Goal: Complete application form: Complete application form

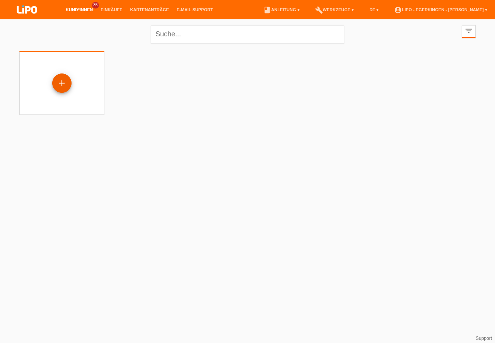
click at [58, 81] on div "+" at bounding box center [62, 83] width 19 height 13
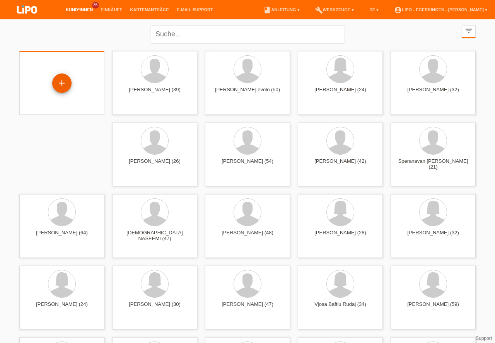
click at [63, 85] on div "+" at bounding box center [62, 83] width 19 height 13
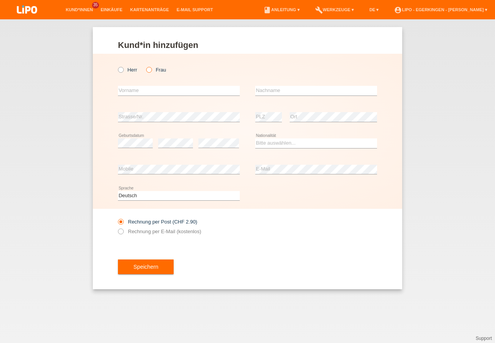
click at [145, 66] on icon at bounding box center [145, 66] width 0 height 0
click at [150, 69] on input "Frau" at bounding box center [148, 69] width 5 height 5
radio input "true"
click at [145, 66] on icon at bounding box center [145, 66] width 0 height 0
click at [148, 70] on input "Frau" at bounding box center [148, 69] width 5 height 5
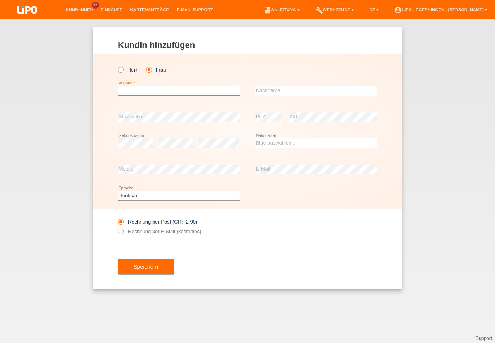
click at [131, 91] on input "text" at bounding box center [179, 91] width 122 height 10
type input "VIOLETTA"
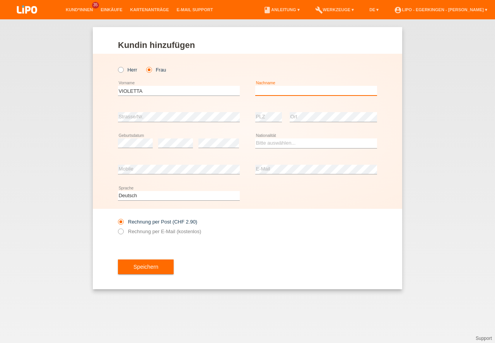
click at [270, 91] on input "text" at bounding box center [316, 91] width 122 height 10
type input "GUTAJ"
click at [264, 143] on select "Bitte auswählen... Schweiz Deutschland Liechtenstein Österreich ------------ Af…" at bounding box center [316, 142] width 122 height 9
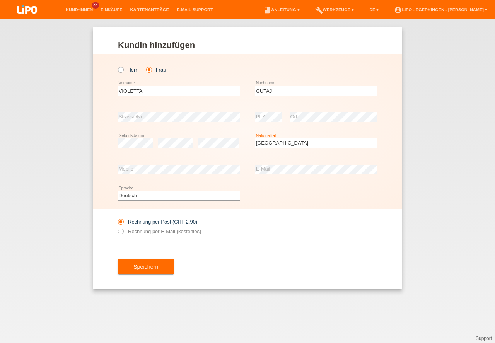
select select "XK"
click at [0, 0] on option "Kosovo" at bounding box center [0, 0] width 0 height 0
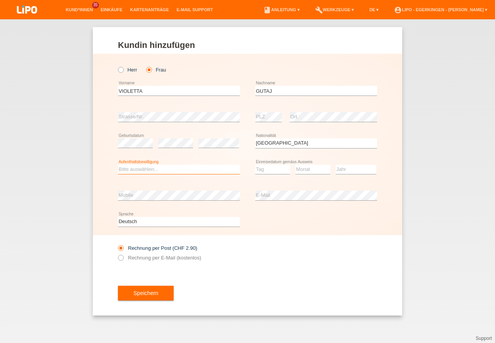
click at [129, 169] on select "Bitte auswählen... C B B - Flüchtlingsstatus Andere" at bounding box center [179, 169] width 122 height 9
select select "C"
click at [0, 0] on option "C" at bounding box center [0, 0] width 0 height 0
click at [264, 169] on select "Tag 01 02 03 04 05 06 07 08 09 10 11" at bounding box center [272, 169] width 35 height 9
select select "27"
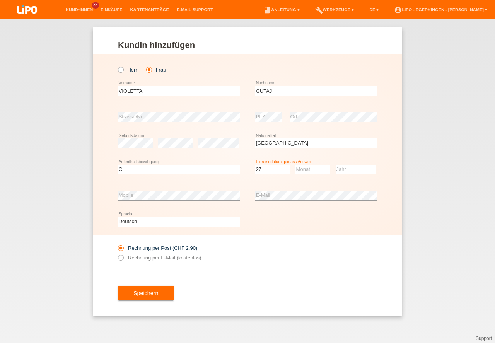
click at [0, 0] on option "27" at bounding box center [0, 0] width 0 height 0
click at [310, 169] on select "Monat 01 02 03 04 05 06 07 08 09 10 11" at bounding box center [313, 169] width 35 height 9
select select "08"
click at [0, 0] on option "08" at bounding box center [0, 0] width 0 height 0
click at [351, 170] on select "Jahr 2025 2024 2023 2022 2021 2020 2019 2018 2017 2016 2015 2014 2013 2012 2011…" at bounding box center [356, 169] width 41 height 9
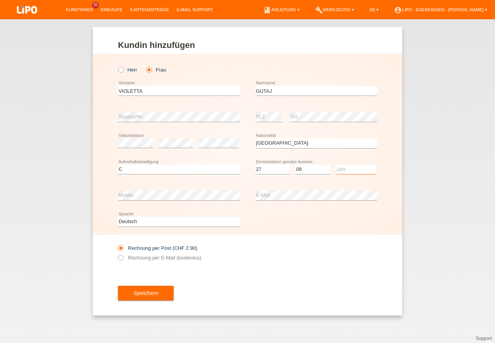
select select "1995"
click at [0, 0] on option "1995" at bounding box center [0, 0] width 0 height 0
click at [147, 295] on button "Speichern" at bounding box center [146, 293] width 56 height 15
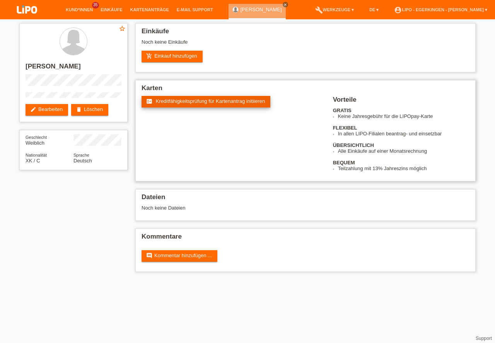
click at [179, 104] on span "Kreditfähigkeitsprüfung für Kartenantrag initiieren" at bounding box center [210, 101] width 109 height 6
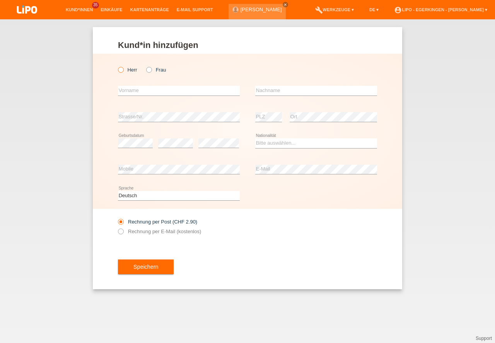
click at [117, 66] on icon at bounding box center [117, 66] width 0 height 0
click at [122, 70] on input "Herr" at bounding box center [120, 69] width 5 height 5
radio input "true"
click at [130, 93] on input "text" at bounding box center [179, 91] width 122 height 10
type input "AFRIM"
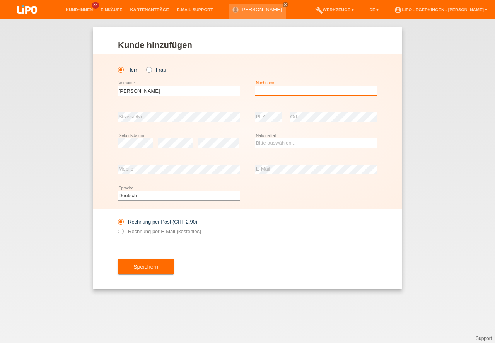
click at [270, 90] on input "text" at bounding box center [316, 91] width 122 height 10
click at [278, 91] on input "GUAJ" at bounding box center [316, 91] width 122 height 10
type input "GUTAJ"
click at [263, 144] on select "Bitte auswählen... Schweiz Deutschland Liechtenstein Österreich ------------ Af…" at bounding box center [316, 142] width 122 height 9
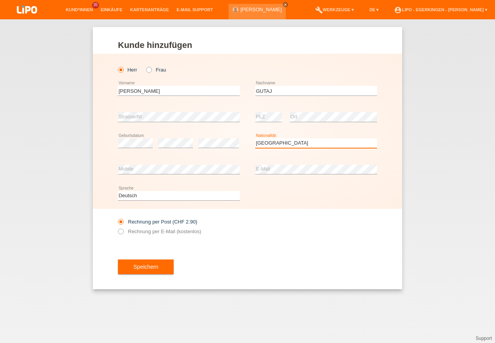
click at [263, 144] on select "Bitte auswählen... Schweiz Deutschland Liechtenstein Österreich ------------ Af…" at bounding box center [316, 142] width 122 height 9
select select "XK"
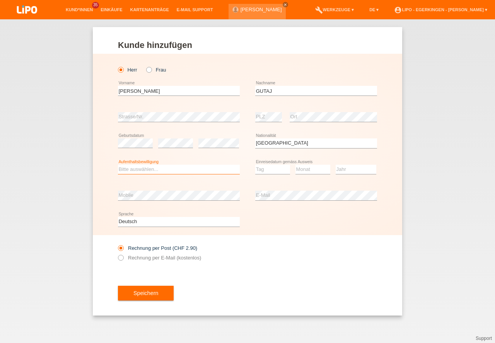
click at [139, 169] on select "Bitte auswählen... C B B - Flüchtlingsstatus Andere" at bounding box center [179, 169] width 122 height 9
select select "C"
click at [0, 0] on option "C" at bounding box center [0, 0] width 0 height 0
click at [260, 169] on select "Tag 01 02 03 04 05 06 07 08 09 10 11" at bounding box center [272, 169] width 35 height 9
select select "15"
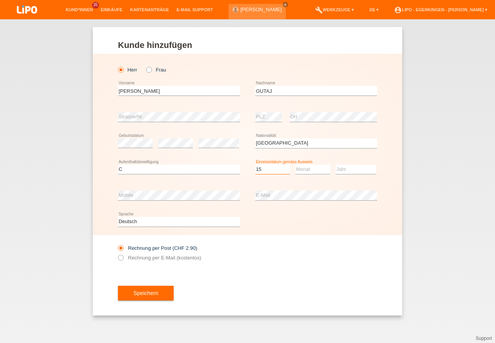
click at [0, 0] on option "15" at bounding box center [0, 0] width 0 height 0
click at [319, 169] on select "Monat 01 02 03 04 05 06 07 08 09 10 11" at bounding box center [313, 169] width 35 height 9
drag, startPoint x: 307, startPoint y: 231, endPoint x: 339, endPoint y: 169, distance: 69.6
select select "08"
click at [0, 0] on option "08" at bounding box center [0, 0] width 0 height 0
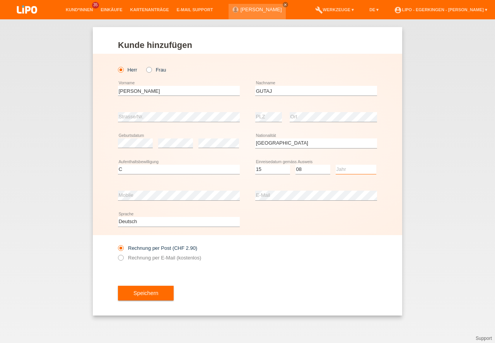
click at [351, 166] on select "Jahr 2025 2024 2023 2022 2021 2020 2019 2018 2017 2016 2015 2014 2013 2012 2011…" at bounding box center [356, 169] width 41 height 9
select select "2007"
click at [0, 0] on option "2007" at bounding box center [0, 0] width 0 height 0
click at [140, 293] on button "Speichern" at bounding box center [146, 293] width 56 height 15
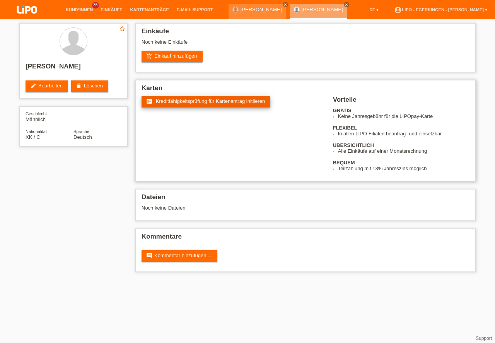
click at [173, 100] on span "Kreditfähigkeitsprüfung für Kartenantrag initiieren" at bounding box center [210, 101] width 109 height 6
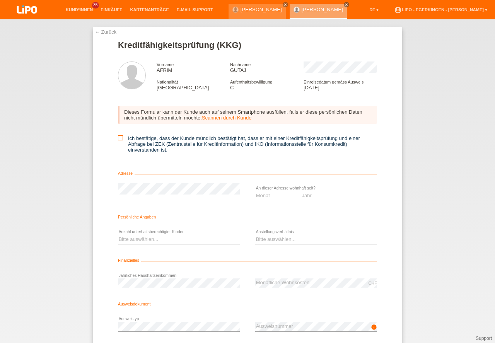
click at [121, 137] on icon at bounding box center [120, 137] width 5 height 5
click at [121, 137] on input "Ich bestätige, dass der Kunde mündlich bestätigt hat, dass er mit einer Kreditf…" at bounding box center [120, 137] width 5 height 5
checkbox input "true"
click at [262, 195] on select "Monat 01 02 03 04 05 06 07 08 09 10" at bounding box center [275, 195] width 40 height 9
select select "04"
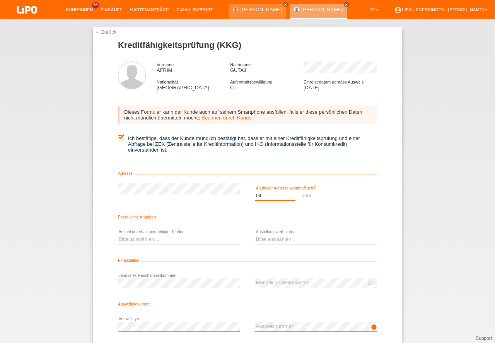
click at [0, 0] on option "04" at bounding box center [0, 0] width 0 height 0
click at [310, 198] on select "Jahr 2025 2024 2023 2022 2021 2020 2019 2018 2017 2016 2015 2014 2013 2012 2011…" at bounding box center [327, 195] width 53 height 9
select select "2012"
click at [0, 0] on option "2012" at bounding box center [0, 0] width 0 height 0
click at [128, 239] on select "Bitte auswählen... 0 1 2 3 4 5 6 7 8 9" at bounding box center [179, 239] width 122 height 9
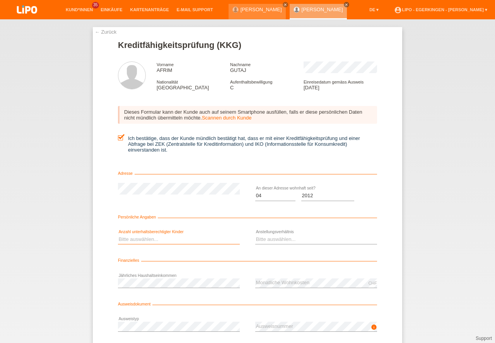
select select "2"
click at [0, 0] on option "2" at bounding box center [0, 0] width 0 height 0
click at [263, 239] on select "Bitte auswählen... Unbefristet Befristet Lehrling/Student Pensioniert Nicht arb…" at bounding box center [316, 239] width 122 height 9
select select "UNLIMITED"
click at [0, 0] on option "Unbefristet" at bounding box center [0, 0] width 0 height 0
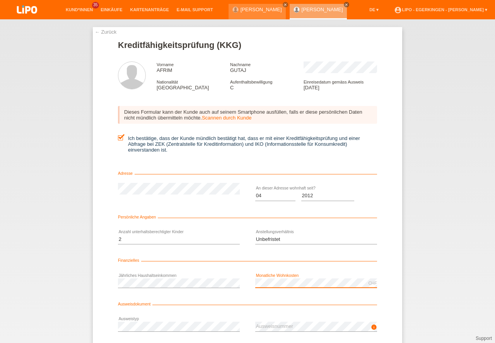
scroll to position [51, 0]
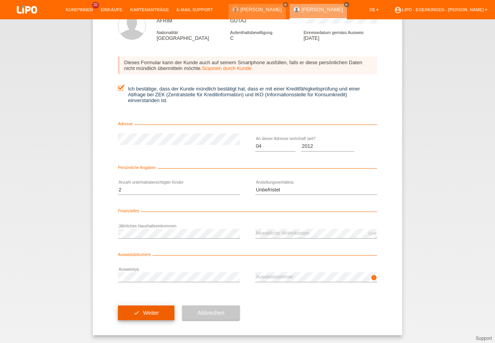
click at [149, 309] on button "check Weiter" at bounding box center [146, 313] width 56 height 15
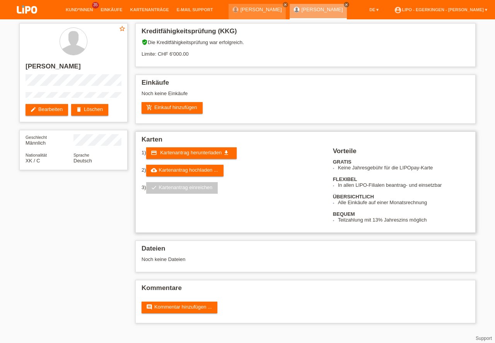
click at [162, 188] on link "check Kartenantrag einreichen" at bounding box center [182, 188] width 72 height 12
click at [172, 170] on link "cloud_upload Kartenantrag hochladen ..." at bounding box center [184, 171] width 77 height 12
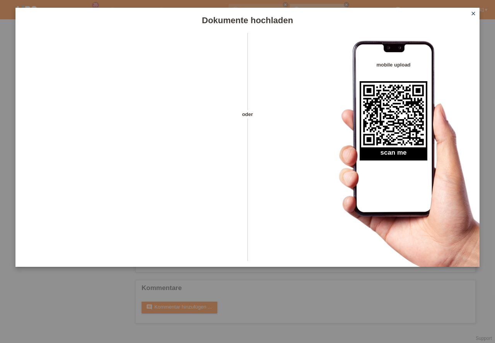
click at [475, 15] on icon "close" at bounding box center [473, 13] width 6 height 6
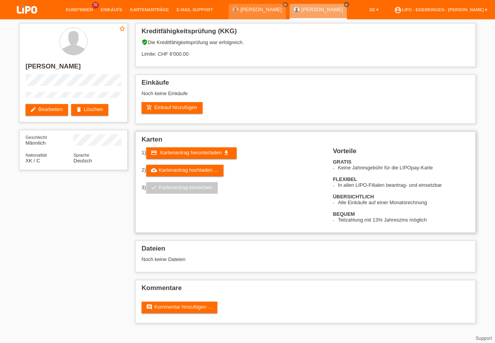
click at [172, 186] on link "check Kartenantrag einreichen" at bounding box center [182, 188] width 72 height 12
click at [172, 170] on link "cloud_upload Kartenantrag hochladen ..." at bounding box center [184, 171] width 77 height 12
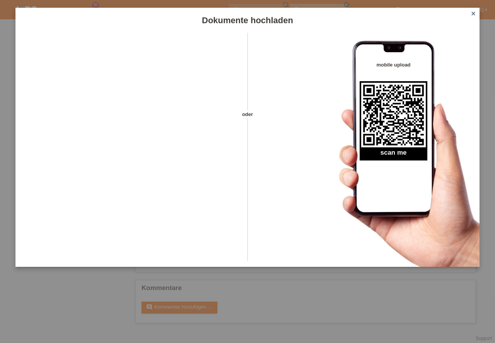
click at [474, 13] on icon "close" at bounding box center [473, 13] width 6 height 6
